Goal: Task Accomplishment & Management: Use online tool/utility

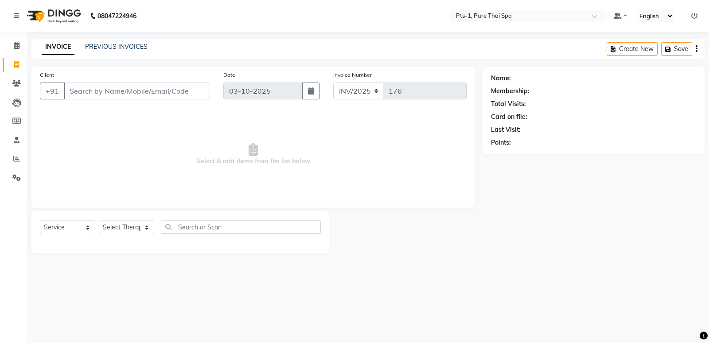
select select "service"
click at [16, 81] on icon at bounding box center [16, 83] width 8 height 7
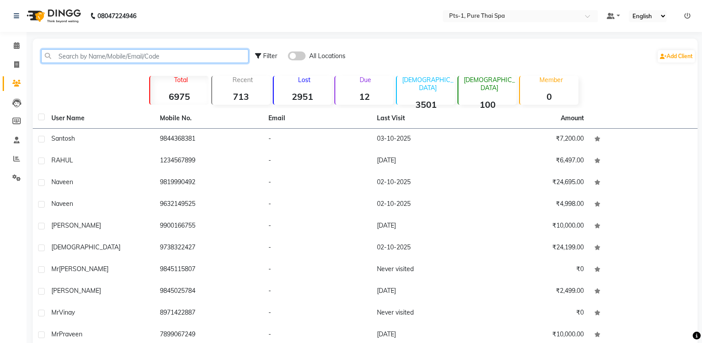
click at [96, 58] on input "text" at bounding box center [144, 56] width 207 height 14
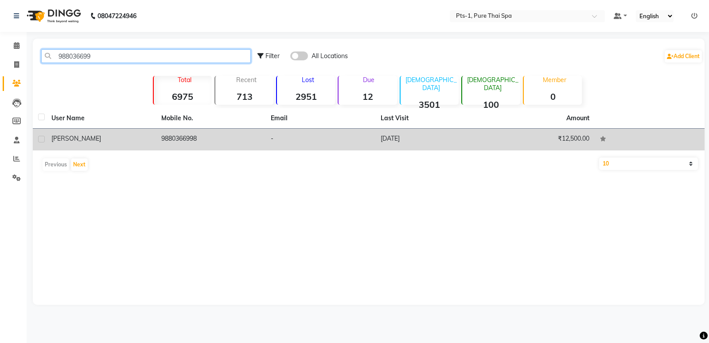
type input "988036699"
click at [209, 135] on td "9880366998" at bounding box center [211, 140] width 110 height 22
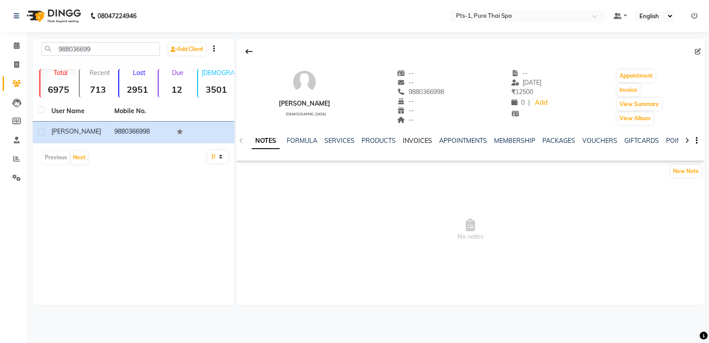
click at [424, 137] on link "INVOICES" at bounding box center [417, 141] width 29 height 8
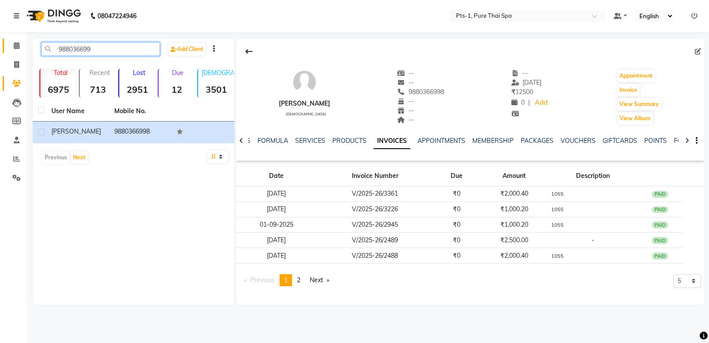
drag, startPoint x: 93, startPoint y: 49, endPoint x: 20, endPoint y: 49, distance: 72.2
click at [18, 49] on app-home "08047224946 Select Location × Pts-1, Pure Thai Spa Default Panel My Panel Engli…" at bounding box center [354, 159] width 709 height 318
drag, startPoint x: 14, startPoint y: 64, endPoint x: 38, endPoint y: 65, distance: 24.4
click at [13, 63] on span at bounding box center [17, 65] width 16 height 10
select select "service"
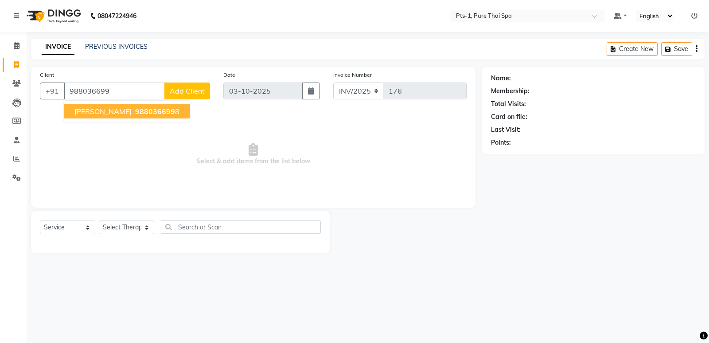
click at [113, 120] on ngb-typeahead-window "[PERSON_NAME] 988036699 8" at bounding box center [126, 111] width 127 height 22
click at [135, 111] on span "988036699" at bounding box center [155, 111] width 40 height 9
type input "9880366998"
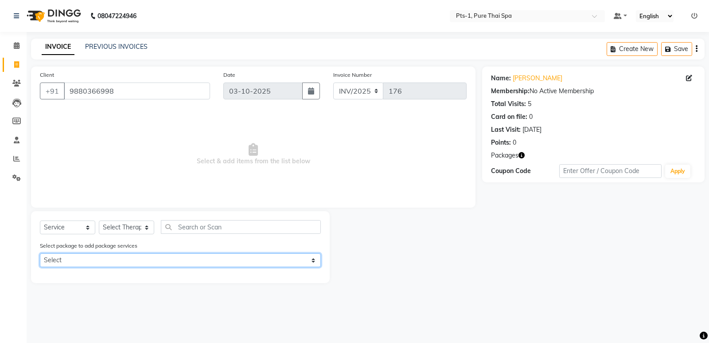
click at [116, 259] on select "Select PTS PACKAGE (10K) 10 SERVICES" at bounding box center [180, 260] width 281 height 14
select select "1: Object"
click at [40, 253] on select "Select PTS PACKAGE (10K) 10 SERVICES" at bounding box center [180, 260] width 281 height 14
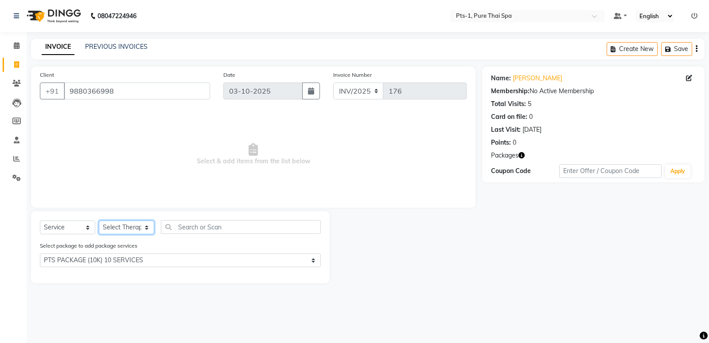
click at [128, 226] on select "Select Therapist [PERSON_NAME] anyone [PERSON_NAME] Jeje [PERSON_NAME] [PERSON_…" at bounding box center [126, 227] width 55 height 14
select select "88349"
click at [99, 220] on select "Select Therapist [PERSON_NAME] anyone [PERSON_NAME] Jeje [PERSON_NAME] [PERSON_…" at bounding box center [126, 227] width 55 height 14
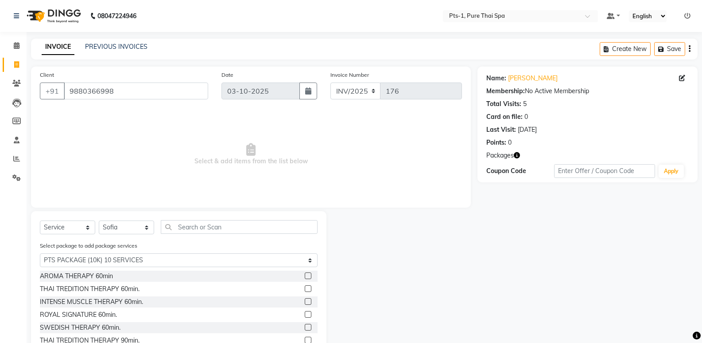
drag, startPoint x: 301, startPoint y: 301, endPoint x: 322, endPoint y: 306, distance: 21.0
click at [305, 301] on label at bounding box center [308, 301] width 7 height 7
click at [305, 301] on input "checkbox" at bounding box center [308, 302] width 6 height 6
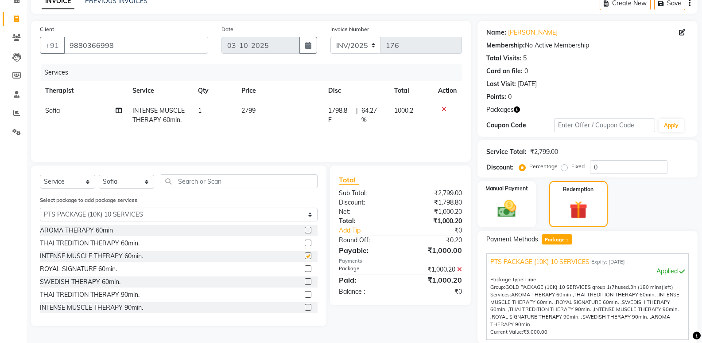
checkbox input "false"
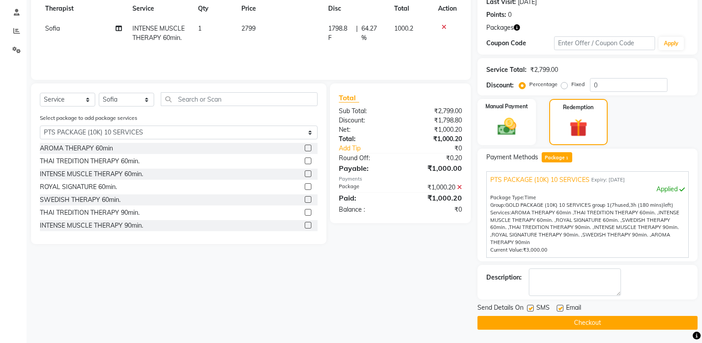
click at [527, 306] on div "Send Details On SMS Email" at bounding box center [588, 308] width 220 height 11
click at [531, 307] on label at bounding box center [530, 307] width 7 height 7
click at [531, 307] on input "checkbox" at bounding box center [530, 308] width 6 height 6
checkbox input "false"
click at [559, 309] on label at bounding box center [560, 307] width 7 height 7
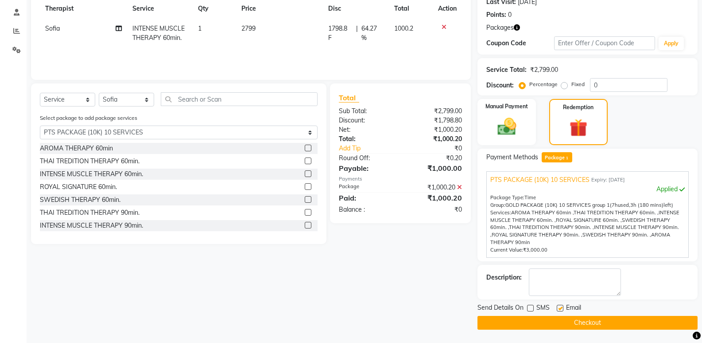
click at [559, 309] on input "checkbox" at bounding box center [560, 308] width 6 height 6
checkbox input "false"
click at [563, 287] on textarea at bounding box center [575, 281] width 92 height 27
type textarea "1055"
click at [532, 316] on button "Checkout" at bounding box center [588, 323] width 220 height 14
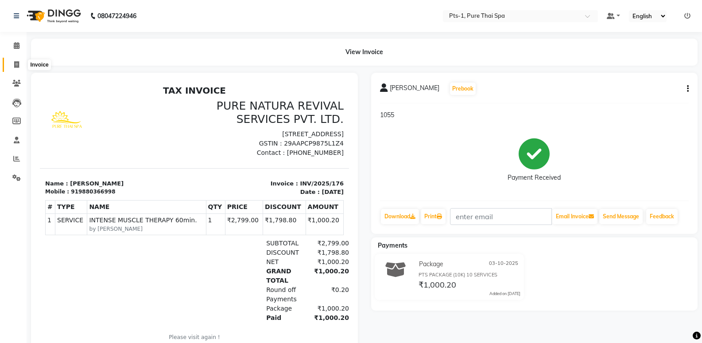
click at [14, 64] on icon at bounding box center [16, 64] width 5 height 7
select select "service"
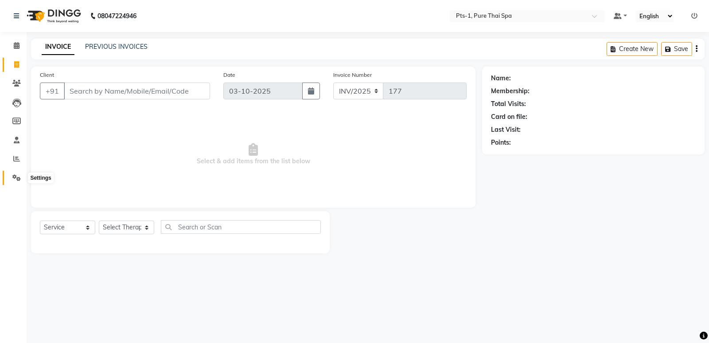
click at [17, 178] on icon at bounding box center [16, 177] width 8 height 7
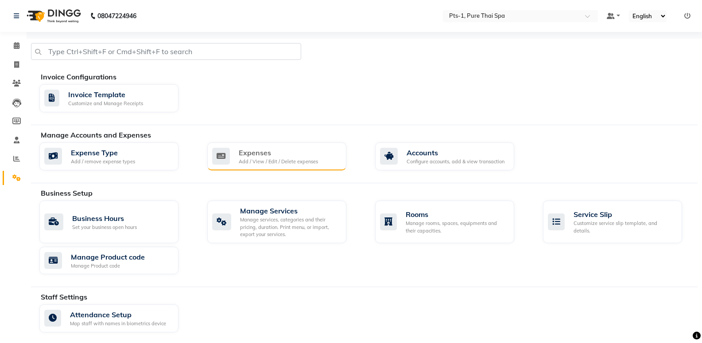
click at [257, 146] on div "Expenses Add / View / Edit / Delete expenses" at bounding box center [276, 156] width 139 height 28
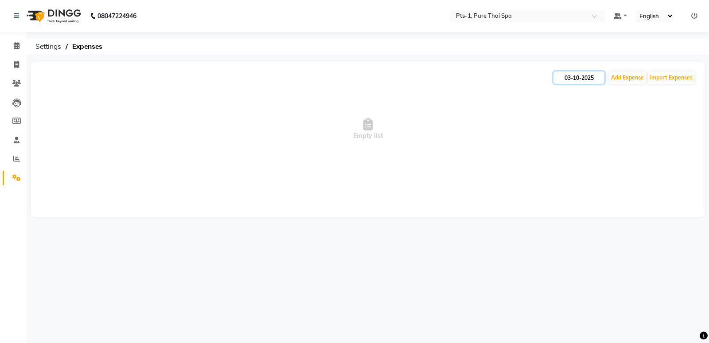
click at [585, 76] on input "03-10-2025" at bounding box center [579, 77] width 51 height 12
select select "10"
select select "2025"
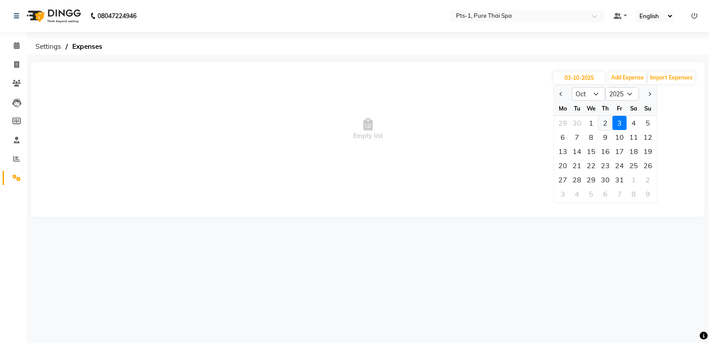
click at [602, 121] on div "2" at bounding box center [605, 123] width 14 height 14
type input "02-10-2025"
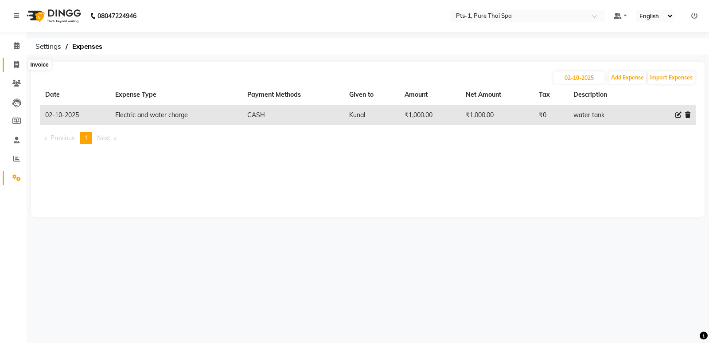
click at [16, 64] on icon at bounding box center [16, 64] width 5 height 7
select select "service"
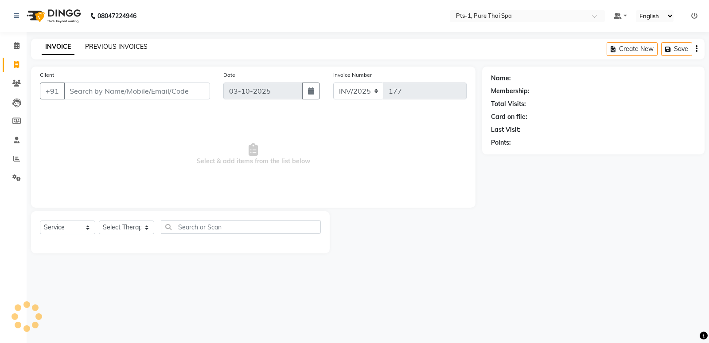
click at [107, 46] on link "PREVIOUS INVOICES" at bounding box center [116, 47] width 62 height 8
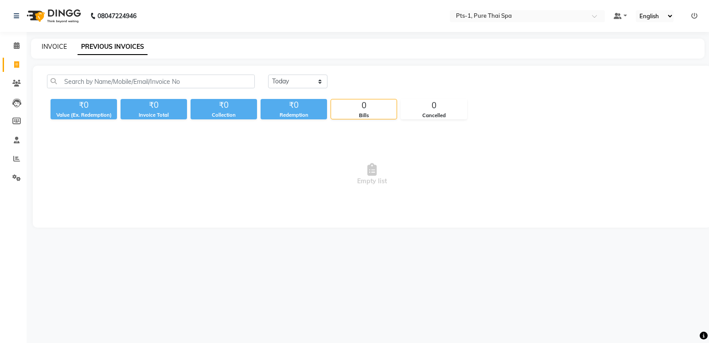
click at [63, 47] on link "INVOICE" at bounding box center [54, 47] width 25 height 8
select select "service"
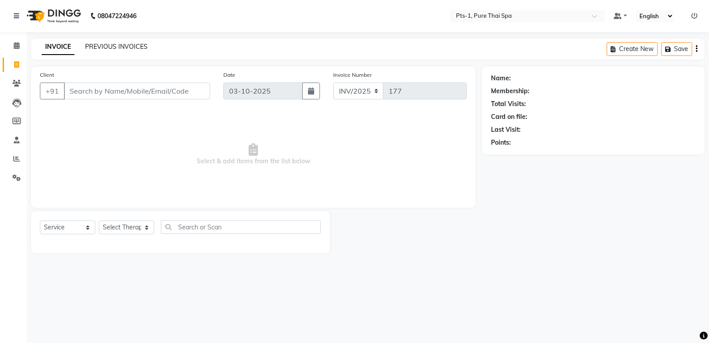
click at [129, 43] on link "PREVIOUS INVOICES" at bounding box center [116, 47] width 62 height 8
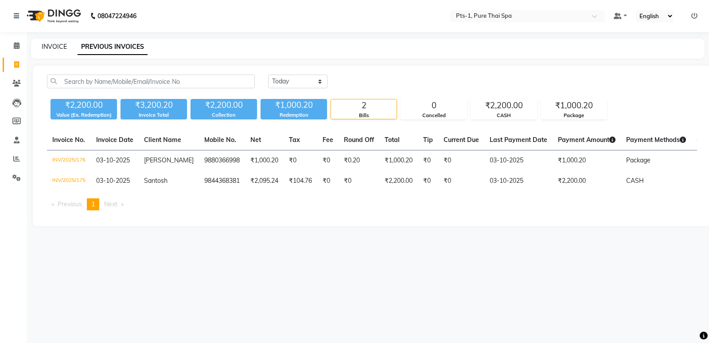
click at [49, 47] on link "INVOICE" at bounding box center [54, 47] width 25 height 8
select select "service"
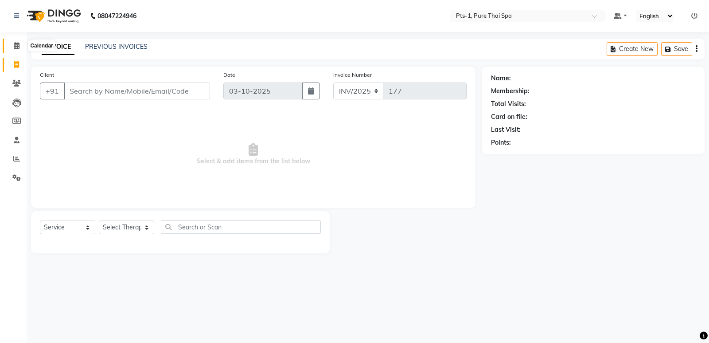
click at [19, 46] on icon at bounding box center [17, 45] width 6 height 7
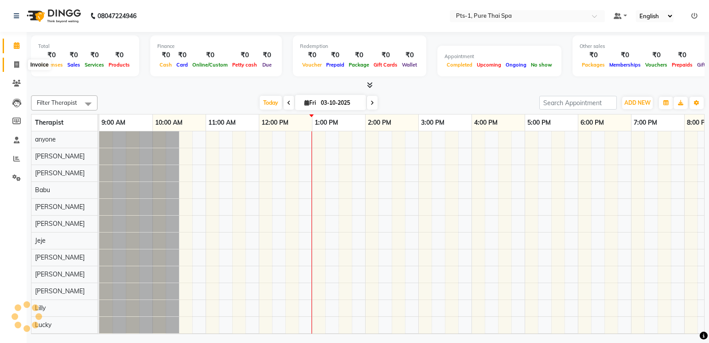
click at [17, 64] on icon at bounding box center [16, 64] width 5 height 7
select select "service"
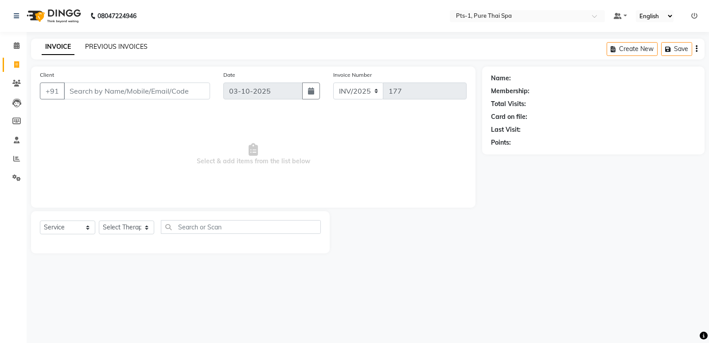
click at [104, 47] on link "PREVIOUS INVOICES" at bounding box center [116, 47] width 62 height 8
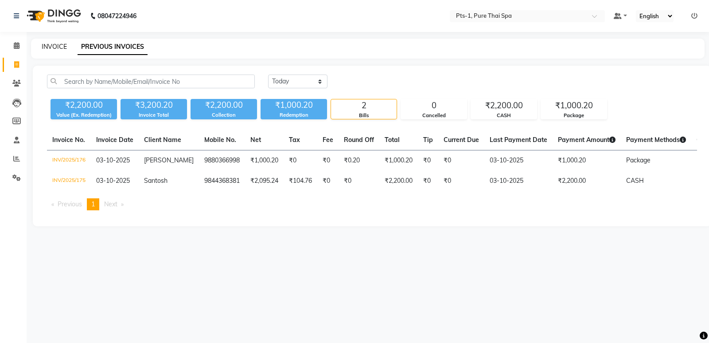
click at [64, 45] on link "INVOICE" at bounding box center [54, 47] width 25 height 8
select select "service"
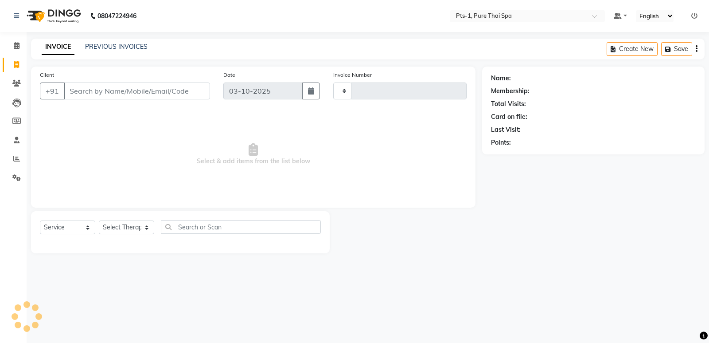
type input "177"
select select "9048"
click at [14, 64] on icon at bounding box center [16, 64] width 5 height 7
select select "service"
type input "177"
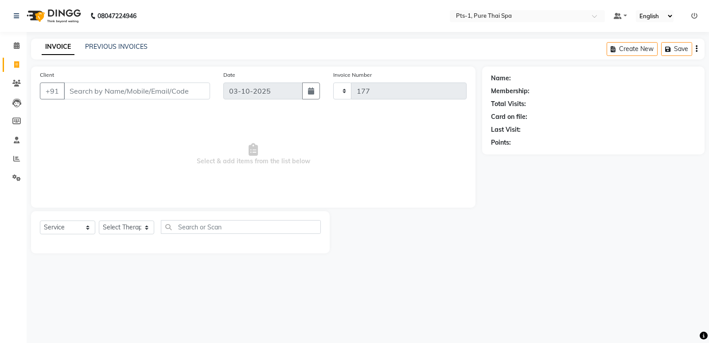
select select "9048"
click at [16, 83] on icon at bounding box center [16, 83] width 8 height 7
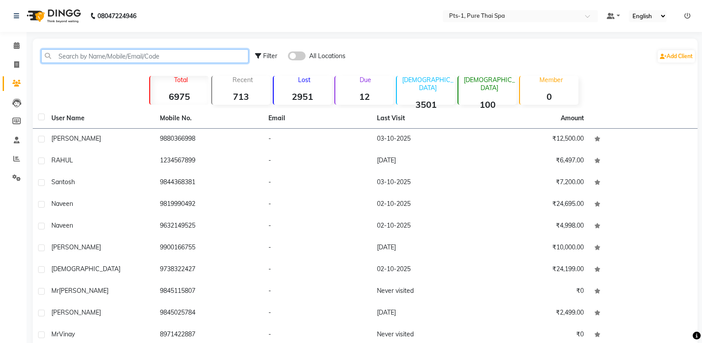
click at [147, 53] on input "text" at bounding box center [144, 56] width 207 height 14
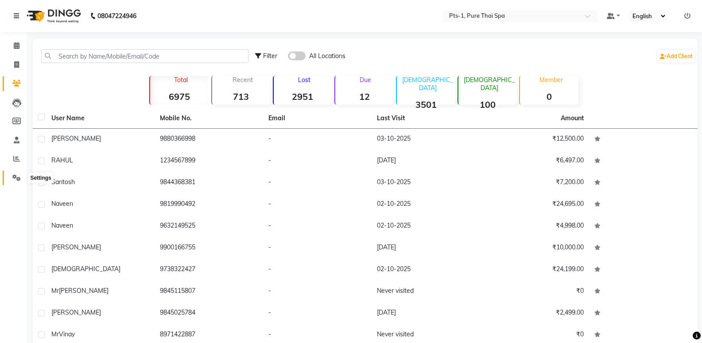
click at [16, 174] on icon at bounding box center [16, 177] width 8 height 7
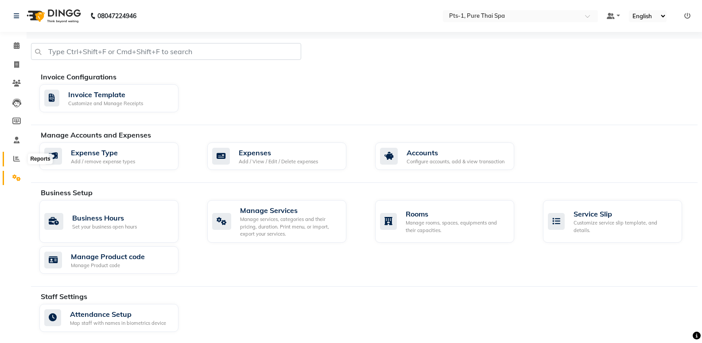
click at [15, 157] on icon at bounding box center [16, 158] width 7 height 7
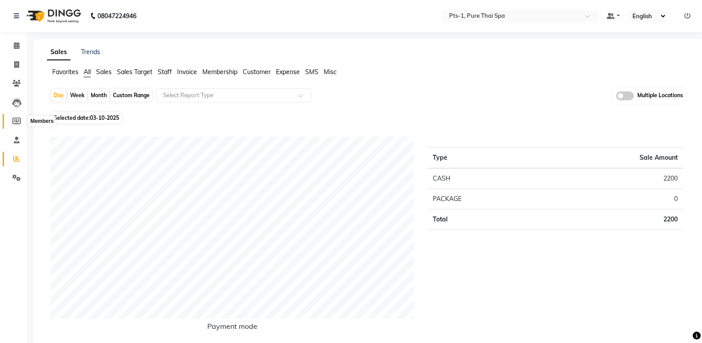
click at [14, 123] on icon at bounding box center [16, 120] width 8 height 7
select select
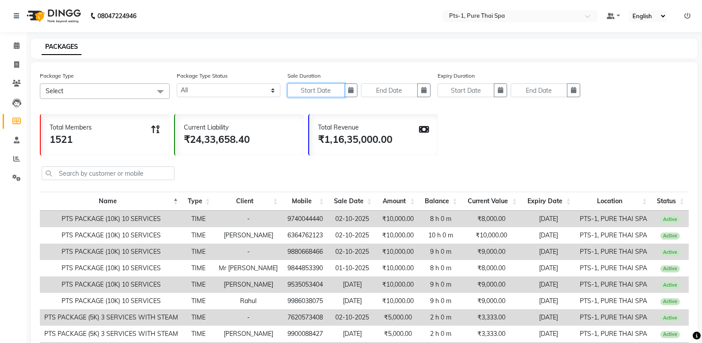
click at [324, 90] on input "text" at bounding box center [316, 90] width 57 height 14
select select "10"
select select "2025"
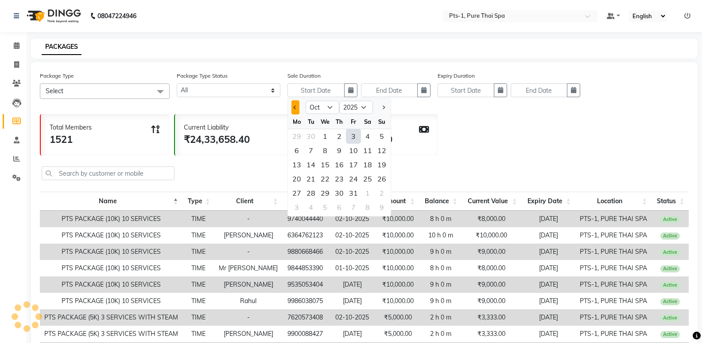
click at [294, 107] on span "Previous month" at bounding box center [296, 107] width 4 height 4
select select "9"
click at [299, 136] on div "1" at bounding box center [297, 136] width 14 height 14
type input "01-09-2025"
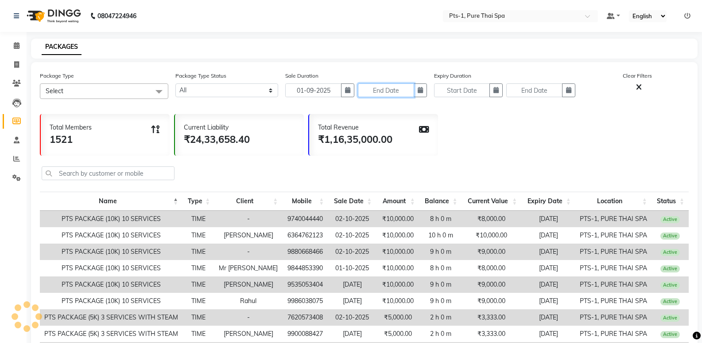
click at [389, 94] on input "text" at bounding box center [386, 90] width 56 height 14
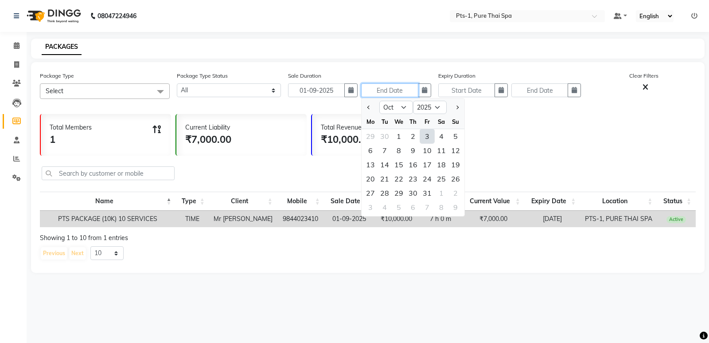
click at [398, 89] on input "text" at bounding box center [389, 90] width 57 height 14
click at [368, 109] on button "Previous month" at bounding box center [369, 107] width 8 height 14
select select "9"
click at [387, 191] on div "30" at bounding box center [385, 193] width 14 height 14
type input "[DATE]"
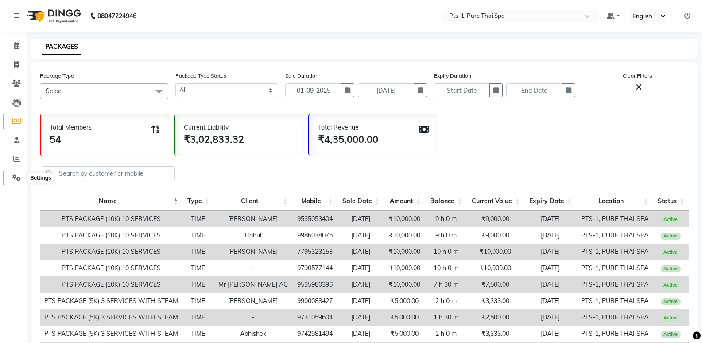
click at [14, 179] on icon at bounding box center [16, 177] width 8 height 7
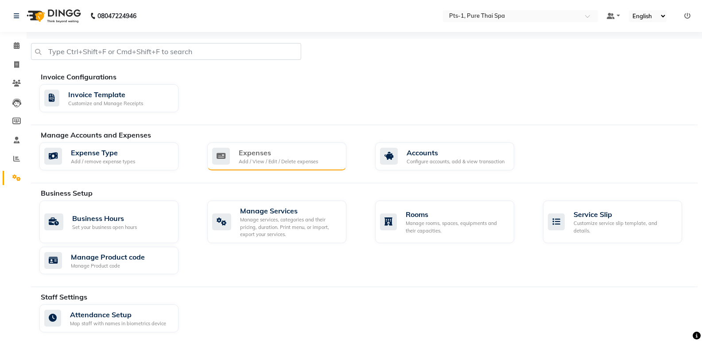
click at [305, 160] on div "Add / View / Edit / Delete expenses" at bounding box center [278, 162] width 79 height 8
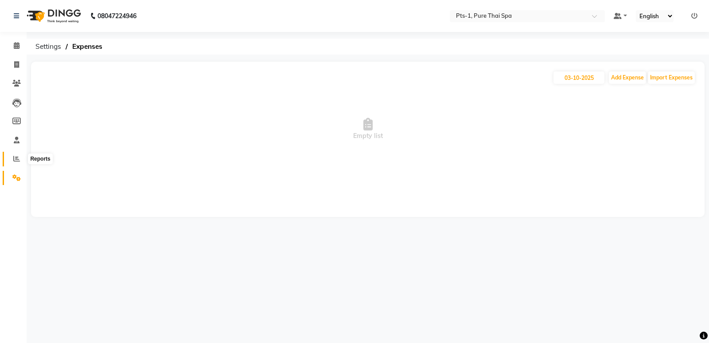
click at [17, 155] on icon at bounding box center [16, 158] width 7 height 7
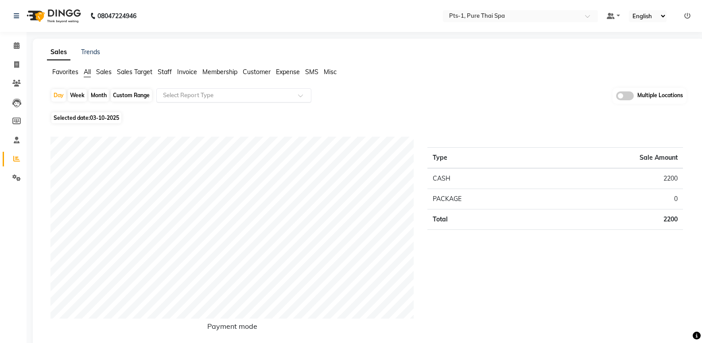
click at [179, 94] on input "text" at bounding box center [225, 95] width 128 height 9
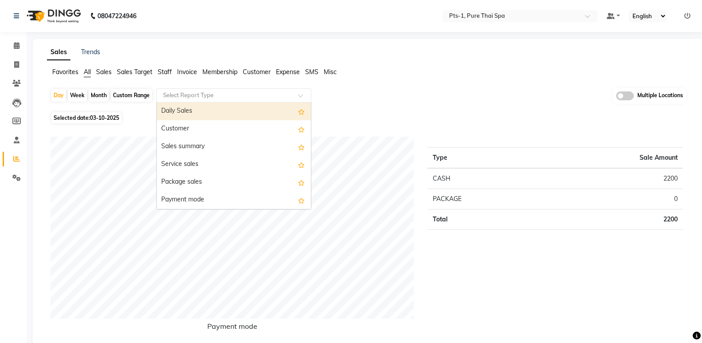
click at [129, 93] on div "Custom Range" at bounding box center [131, 95] width 41 height 12
select select "10"
select select "2025"
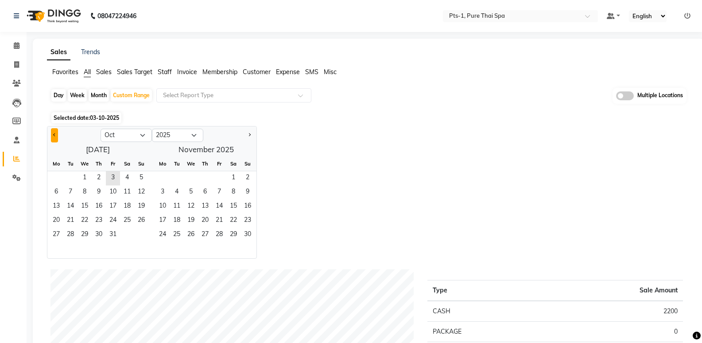
click at [55, 133] on span "Previous month" at bounding box center [54, 134] width 3 height 3
select select "9"
click at [53, 178] on span "1" at bounding box center [56, 178] width 14 height 14
click at [72, 233] on span "30" at bounding box center [70, 235] width 14 height 14
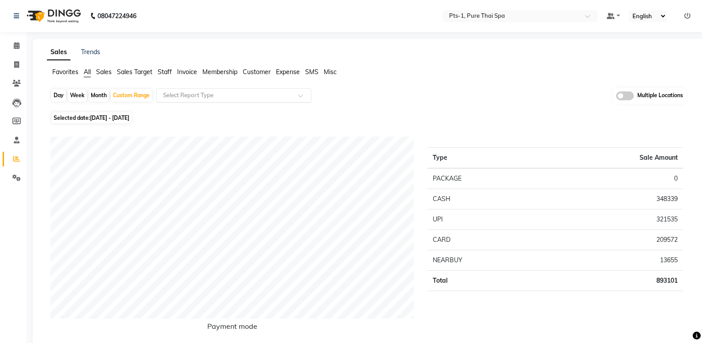
click at [219, 93] on input "text" at bounding box center [225, 95] width 128 height 9
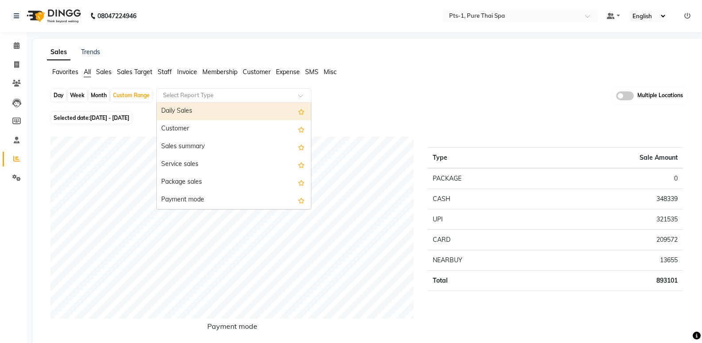
click at [290, 74] on span "Expense" at bounding box center [288, 72] width 24 height 8
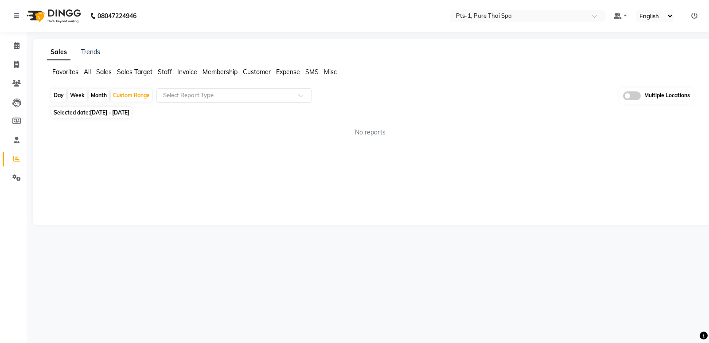
click at [282, 94] on input "text" at bounding box center [225, 95] width 128 height 9
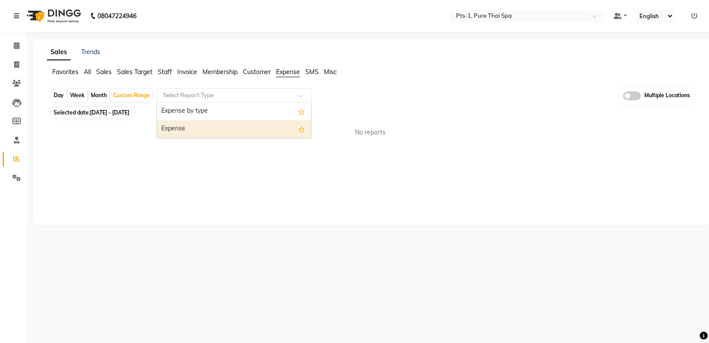
click at [260, 127] on div "Expense" at bounding box center [234, 129] width 154 height 18
select select "csv"
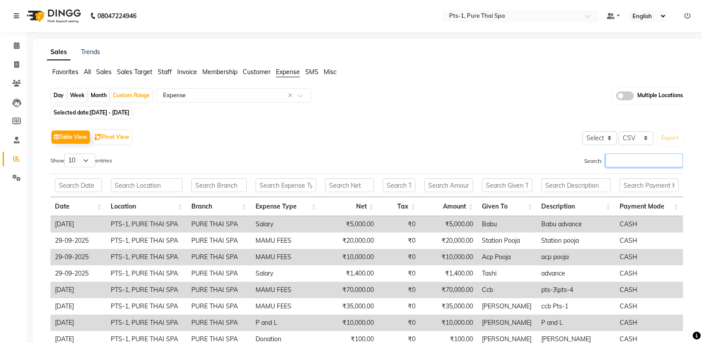
click at [627, 155] on input "Search:" at bounding box center [645, 160] width 78 height 14
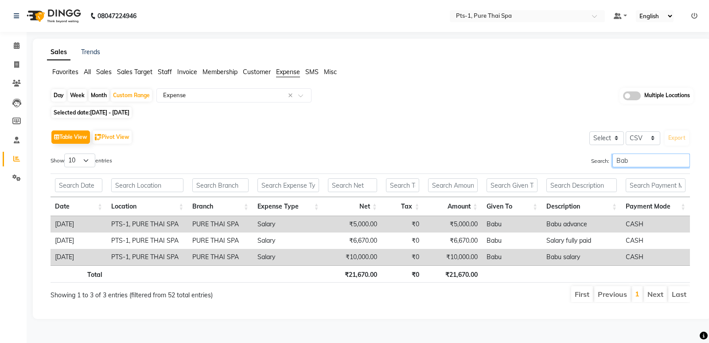
type input "Babu"
drag, startPoint x: 643, startPoint y: 160, endPoint x: 584, endPoint y: 160, distance: 58.5
click at [584, 160] on div "Search: Babu" at bounding box center [533, 161] width 313 height 17
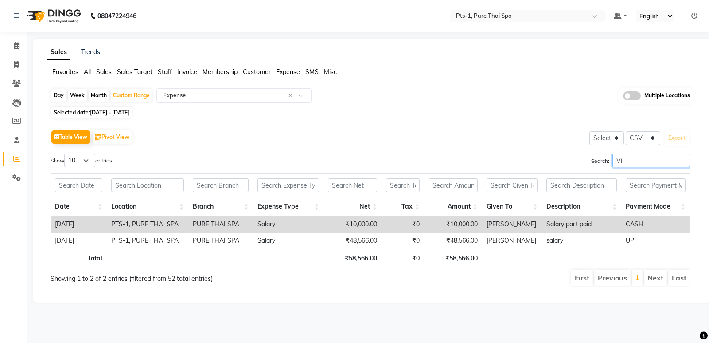
type input "V"
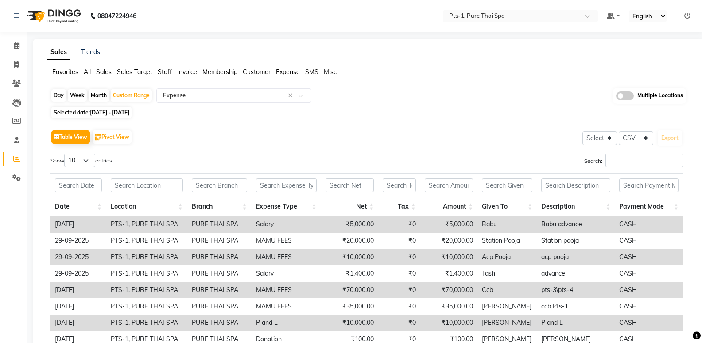
click at [332, 133] on div "Table View Pivot View Select Select CSV PDF Export" at bounding box center [367, 137] width 633 height 19
click at [9, 62] on span at bounding box center [17, 65] width 16 height 10
select select "service"
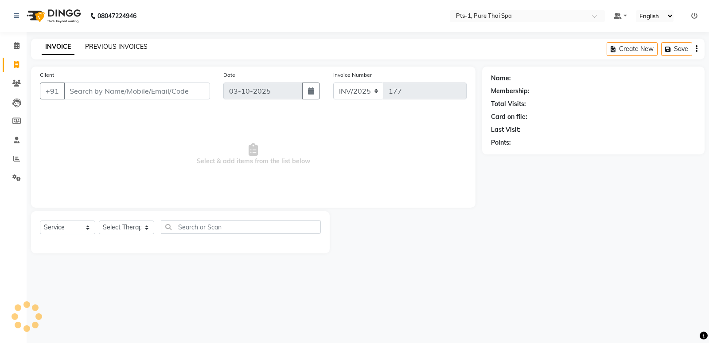
click at [132, 50] on link "PREVIOUS INVOICES" at bounding box center [116, 47] width 62 height 8
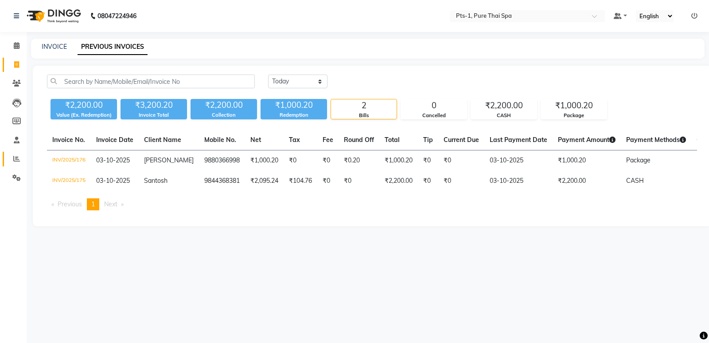
click at [13, 153] on link "Reports" at bounding box center [13, 159] width 21 height 15
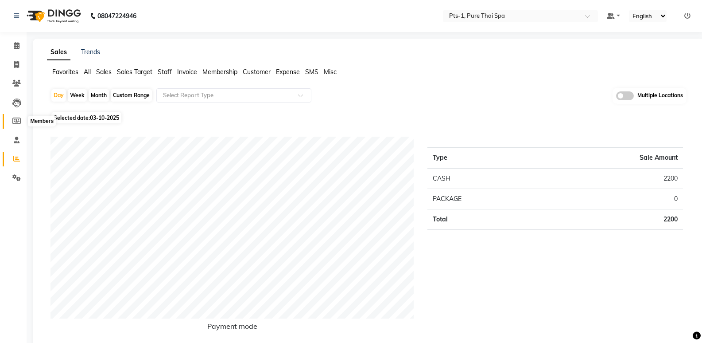
click at [14, 122] on icon at bounding box center [16, 120] width 8 height 7
select select
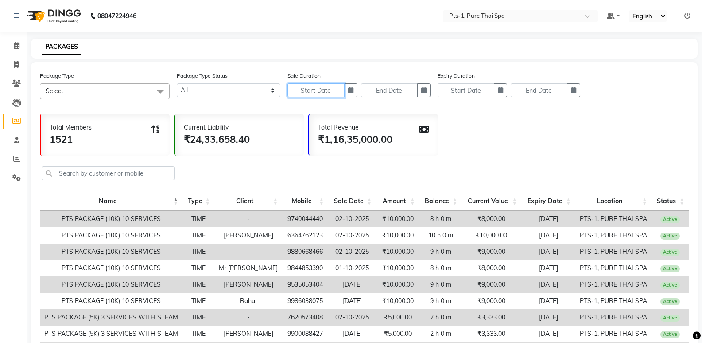
click at [314, 92] on input "text" at bounding box center [316, 90] width 57 height 14
select select "10"
select select "2025"
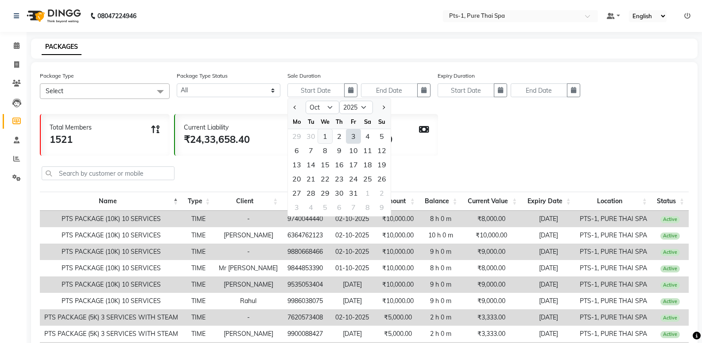
click at [325, 134] on div "1" at bounding box center [325, 136] width 14 height 14
type input "01-10-2025"
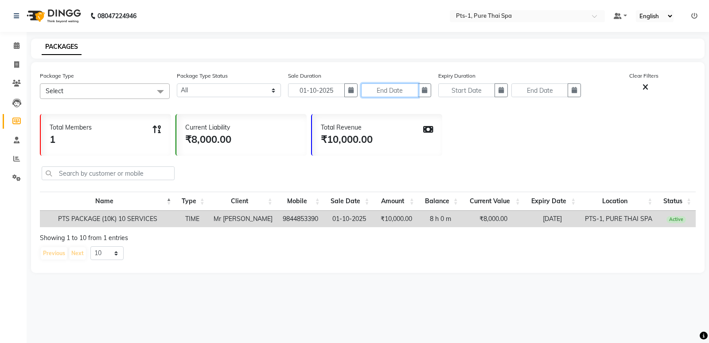
click at [388, 93] on input "text" at bounding box center [389, 90] width 57 height 14
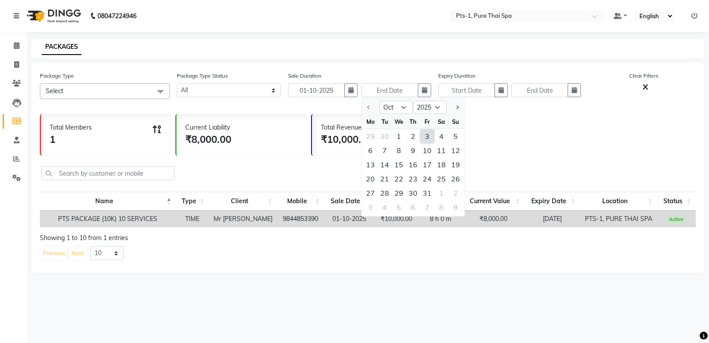
click at [428, 137] on div "3" at bounding box center [427, 136] width 14 height 14
type input "03-10-2025"
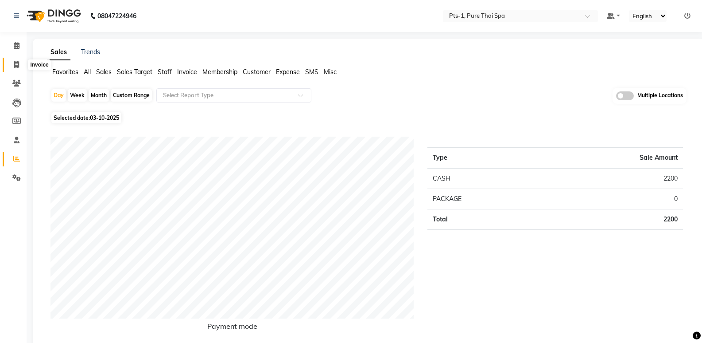
click at [17, 62] on icon at bounding box center [16, 64] width 5 height 7
select select "service"
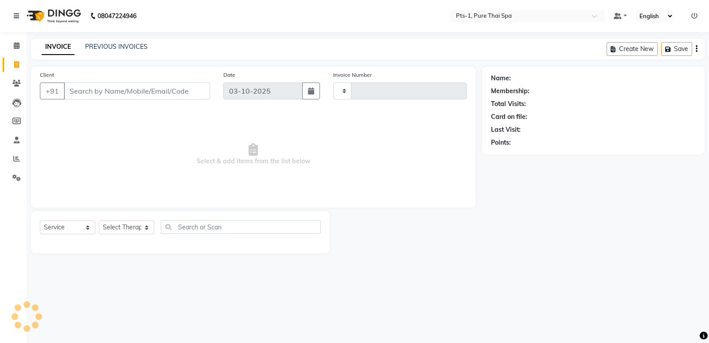
type input "177"
select select "9048"
click at [122, 46] on link "PREVIOUS INVOICES" at bounding box center [116, 47] width 62 height 8
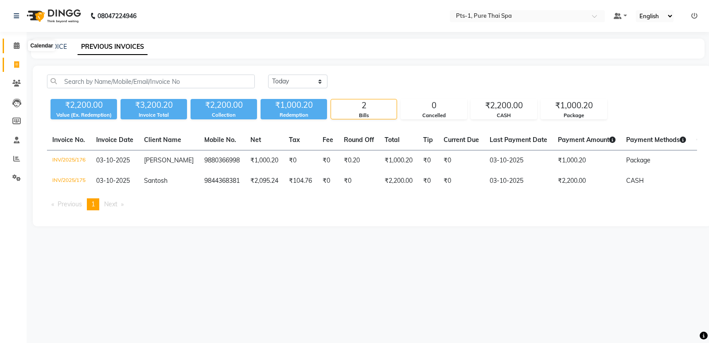
click at [15, 44] on icon at bounding box center [17, 45] width 6 height 7
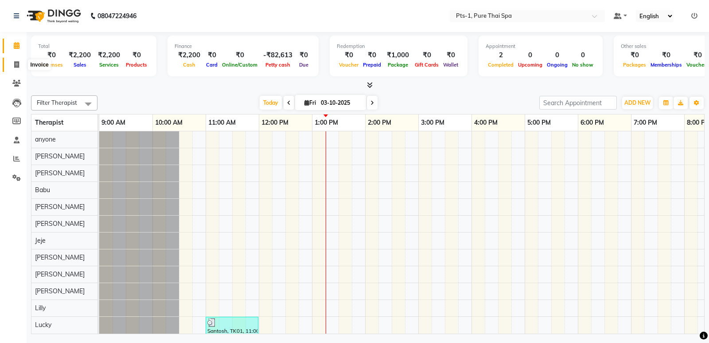
click at [13, 62] on span at bounding box center [17, 65] width 16 height 10
select select "service"
